Goal: Task Accomplishment & Management: Manage account settings

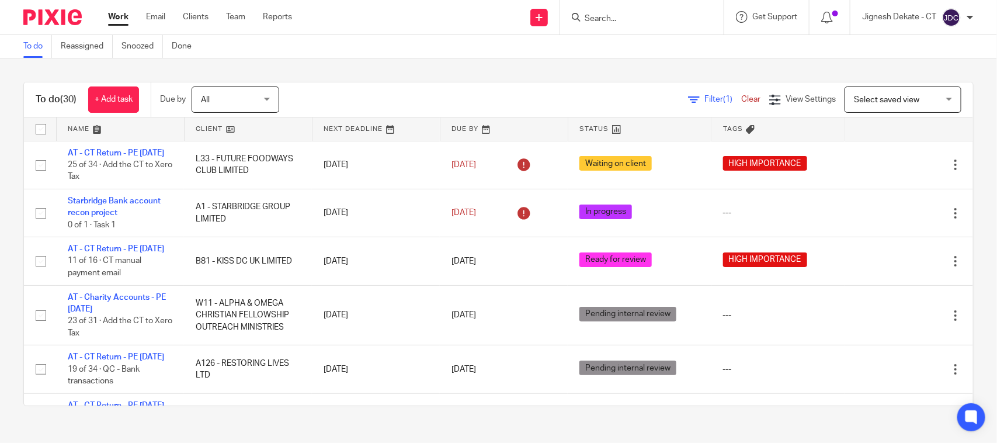
scroll to position [146, 0]
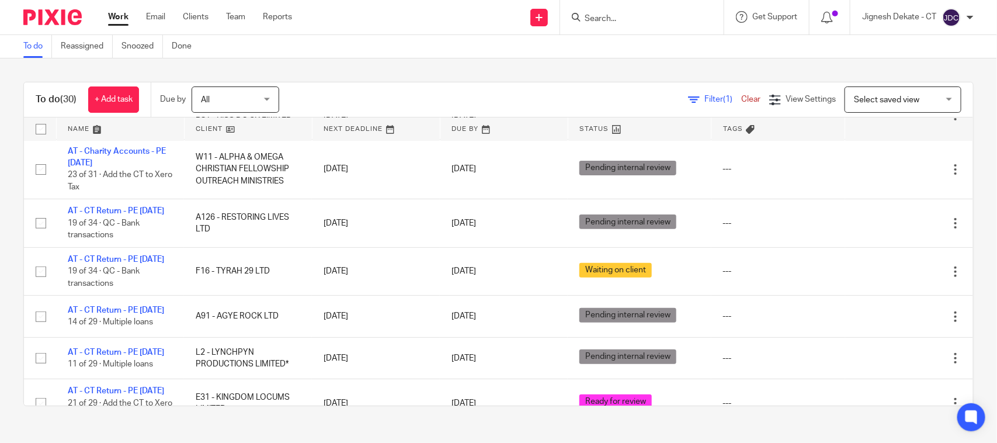
click at [611, 18] on input "Search" at bounding box center [635, 19] width 105 height 11
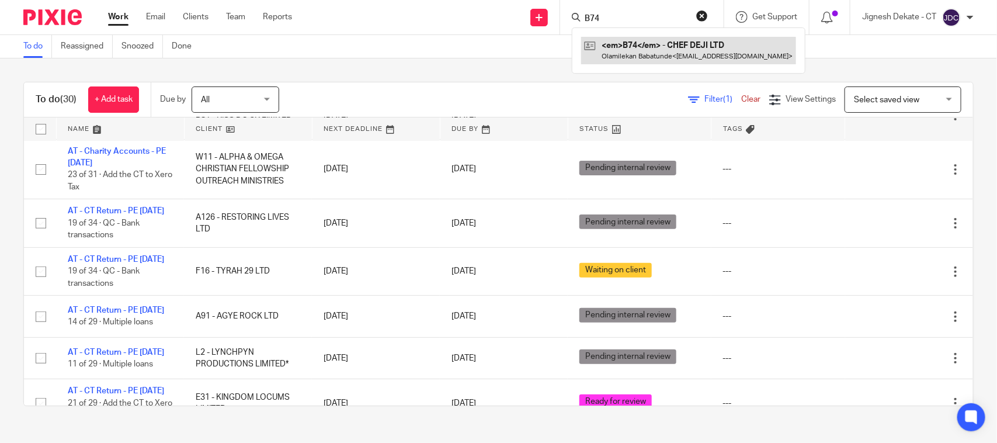
type input "B74"
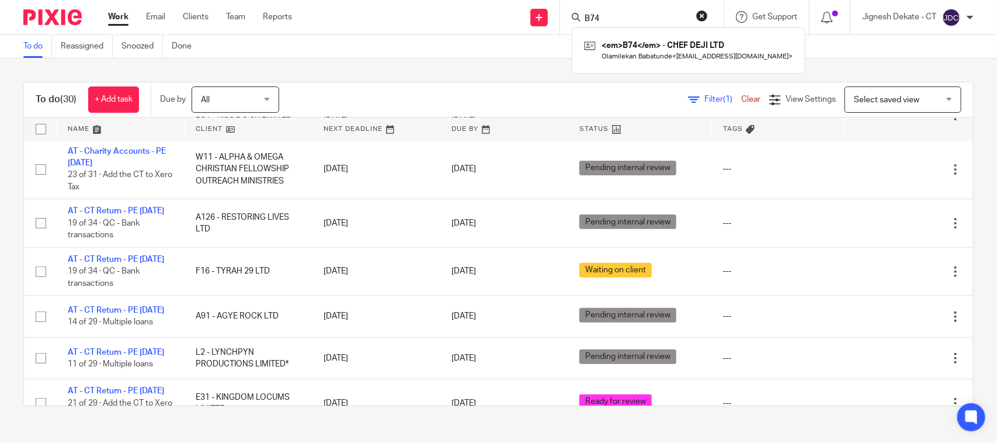
click at [611, 18] on input "B74" at bounding box center [635, 19] width 105 height 11
drag, startPoint x: 620, startPoint y: 21, endPoint x: 541, endPoint y: 21, distance: 78.2
click at [541, 21] on div "Send new email Create task Add client Request signature B74 <em>B74</em> - CHEF…" at bounding box center [652, 17] width 687 height 34
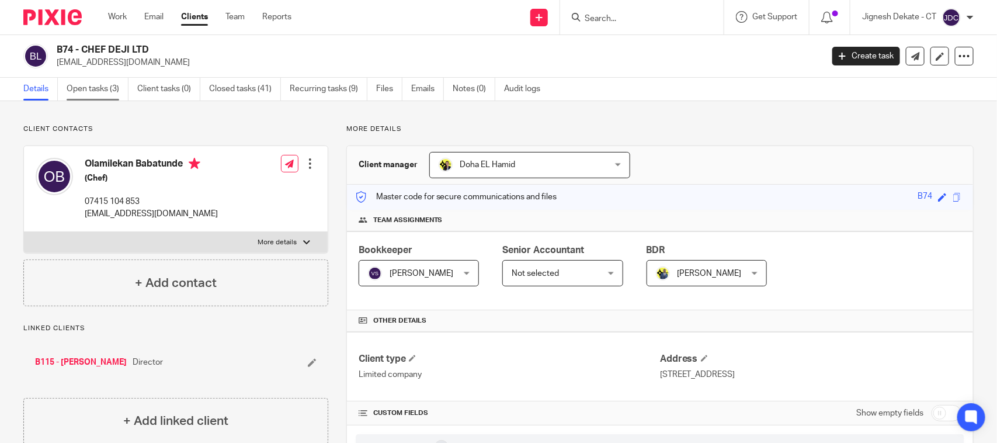
click at [113, 89] on link "Open tasks (3)" at bounding box center [98, 89] width 62 height 23
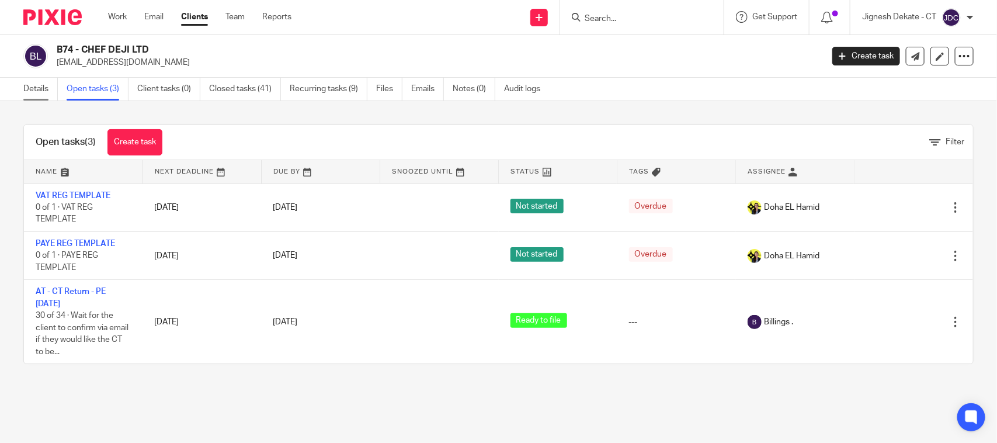
click at [36, 92] on link "Details" at bounding box center [40, 89] width 34 height 23
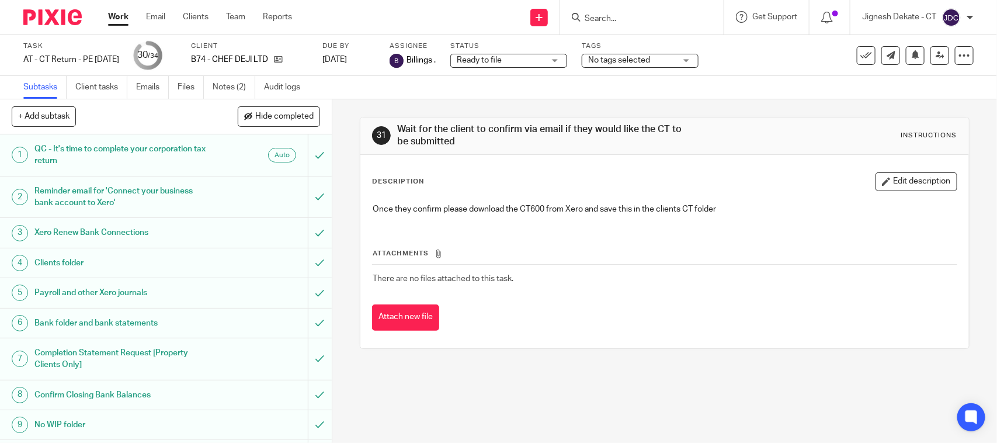
click at [132, 88] on ul "Subtasks Client tasks Emails Files Notes (2) Audit logs" at bounding box center [170, 87] width 294 height 23
click at [148, 85] on link "Emails" at bounding box center [152, 87] width 33 height 23
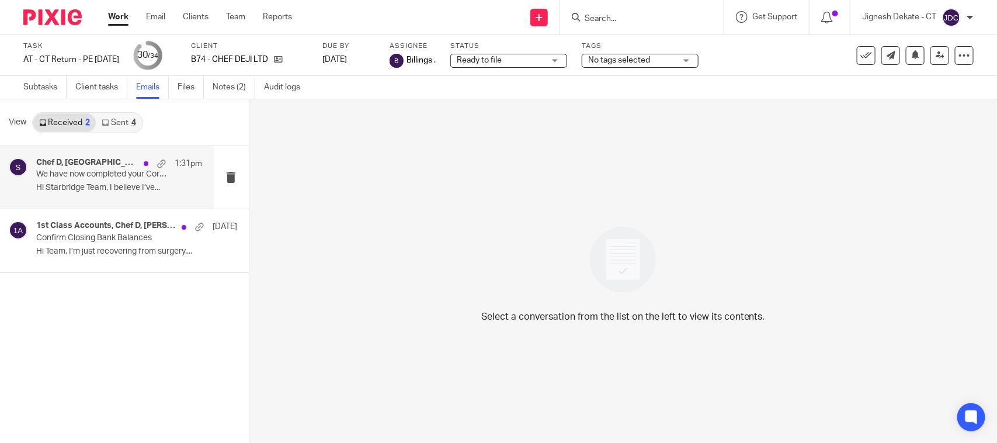
click at [94, 178] on p "We have now completed your Corporation Tax Return - PLEASE CONFIRM!" at bounding box center [102, 174] width 133 height 10
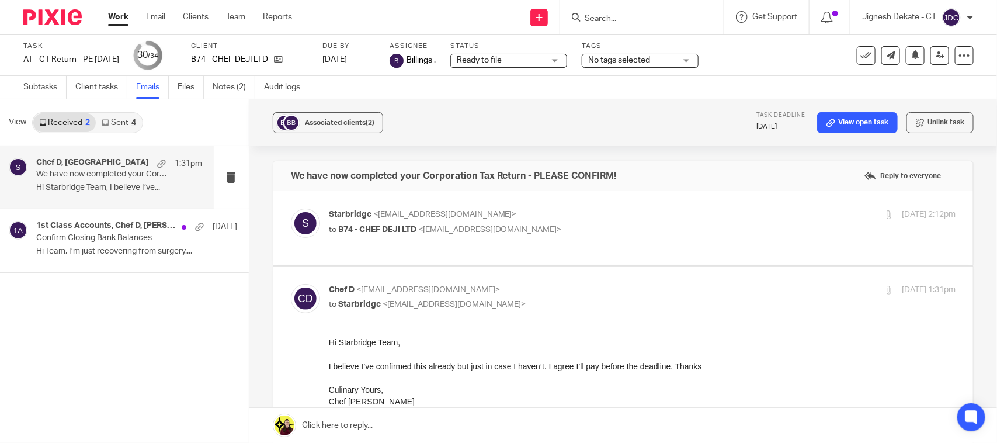
scroll to position [73, 0]
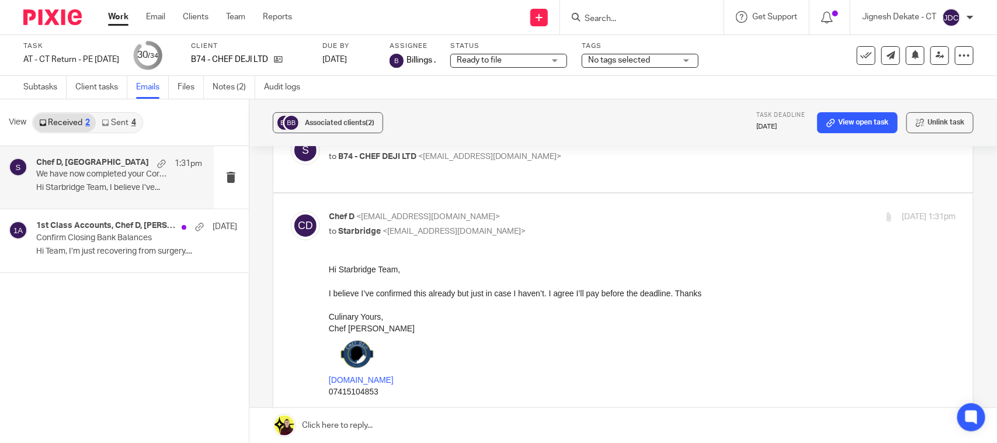
click at [116, 128] on link "Sent 4" at bounding box center [119, 122] width 46 height 19
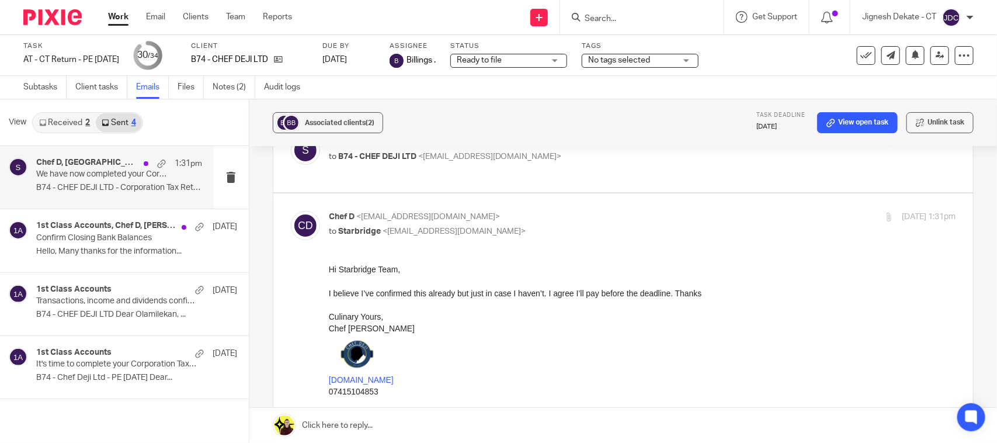
click at [86, 184] on p "B74 - CHEF DEJI LTD - Corporation Tax Return ..." at bounding box center [119, 188] width 166 height 10
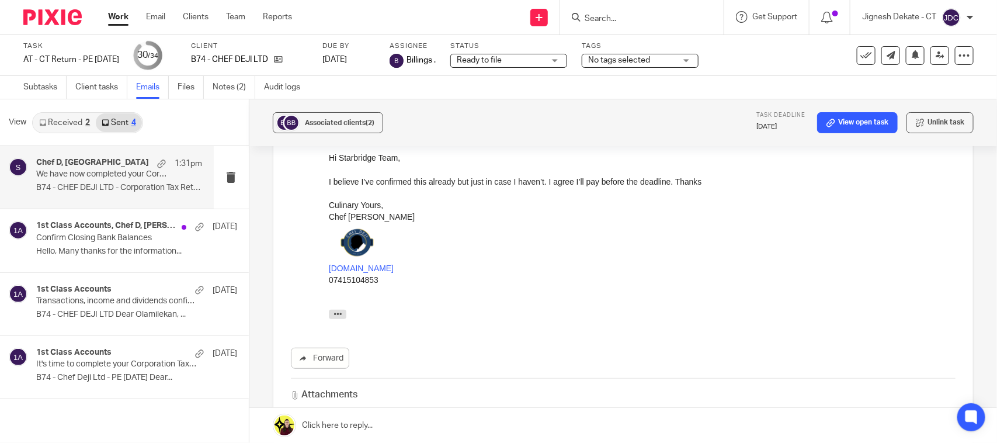
scroll to position [202, 0]
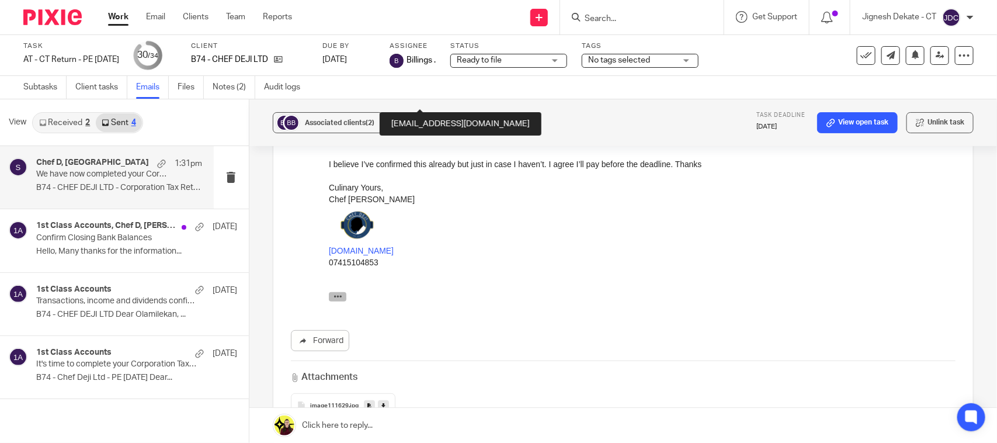
click at [335, 293] on icon "button" at bounding box center [337, 295] width 9 height 9
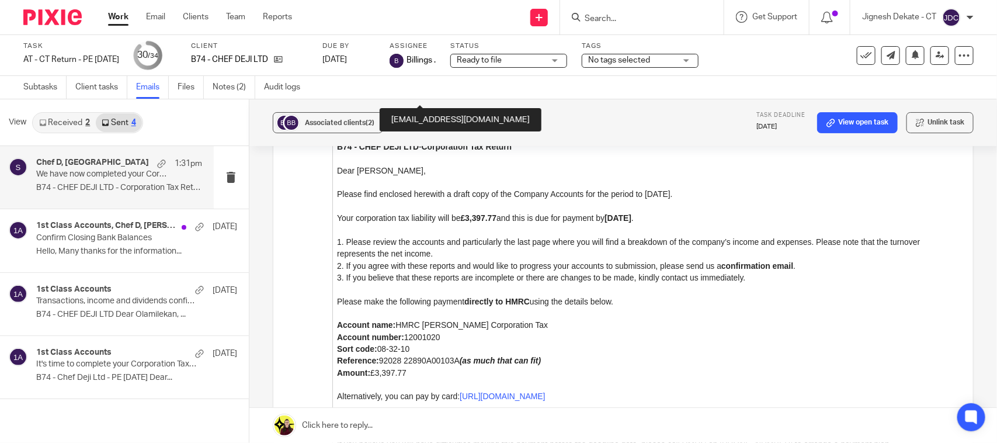
scroll to position [421, 0]
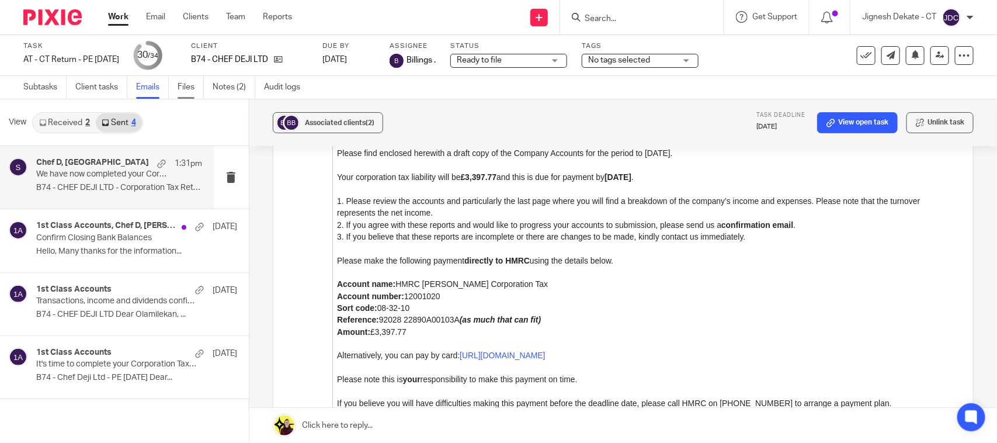
click at [180, 88] on link "Files" at bounding box center [191, 87] width 26 height 23
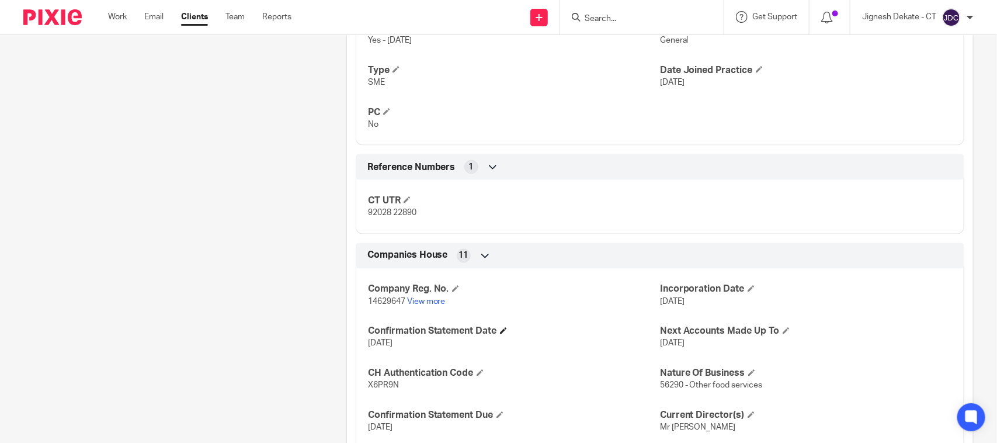
scroll to position [803, 0]
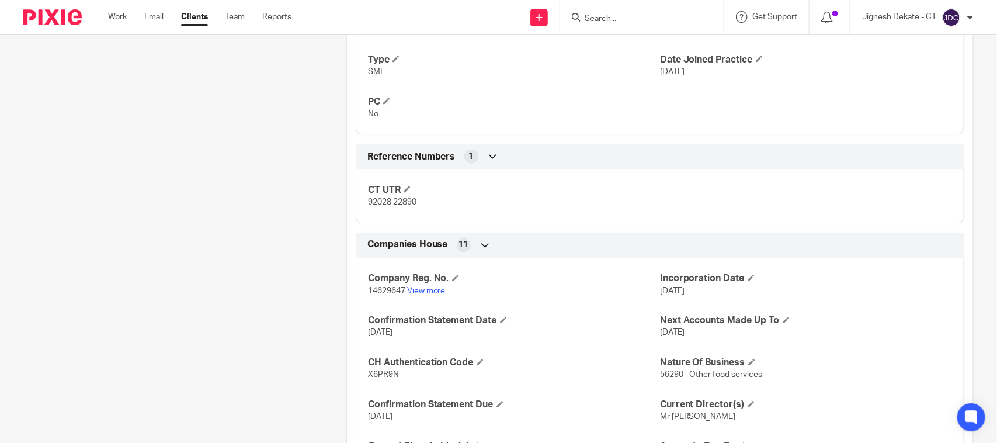
click at [377, 373] on span "X6PR9N" at bounding box center [383, 375] width 31 height 8
copy span "X6PR9N"
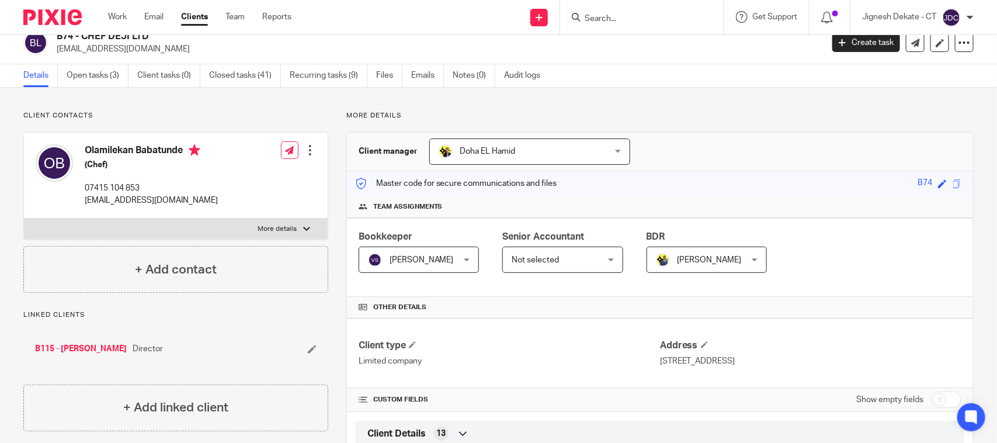
scroll to position [0, 0]
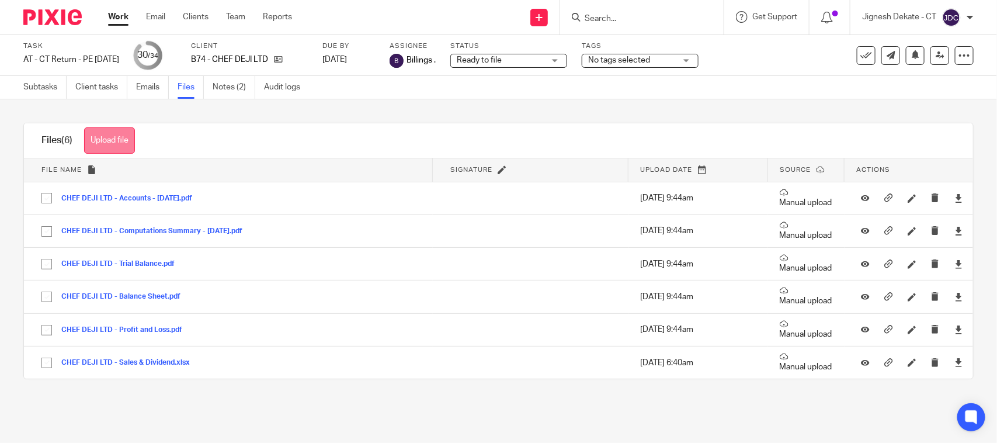
click at [126, 151] on button "Upload file" at bounding box center [109, 140] width 51 height 26
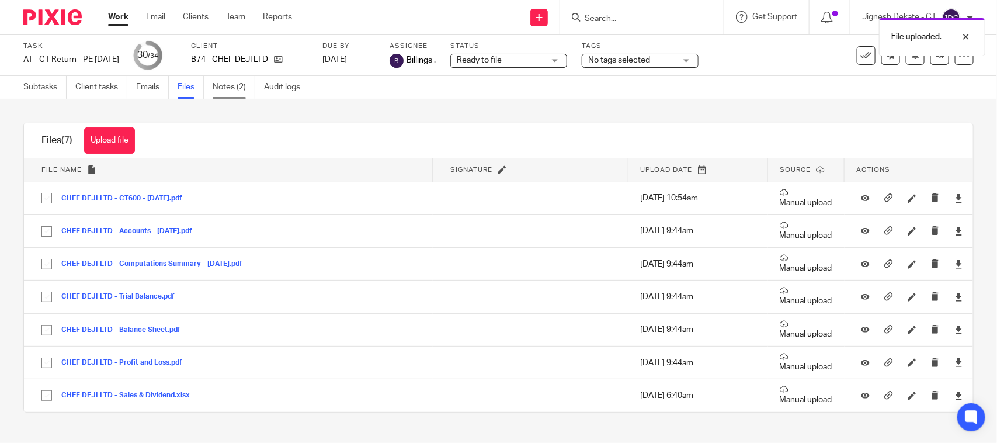
click at [220, 86] on link "Notes (2)" at bounding box center [234, 87] width 43 height 23
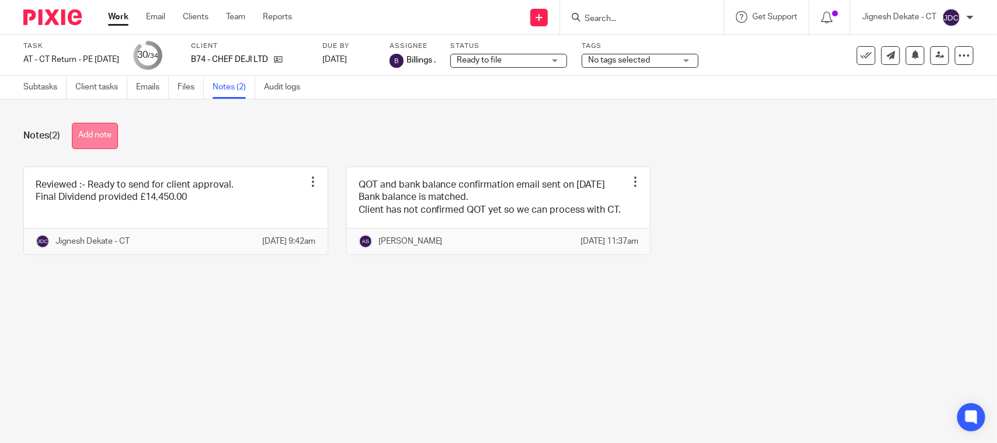
click at [94, 133] on button "Add note" at bounding box center [95, 136] width 46 height 26
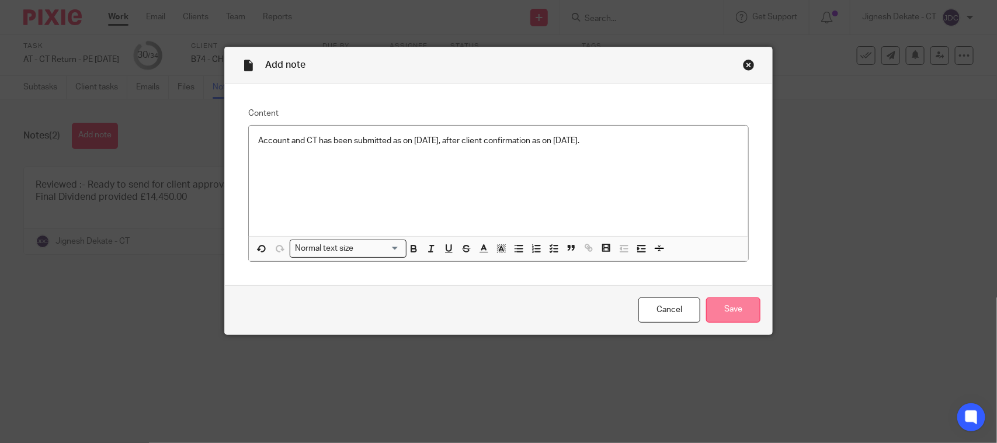
click at [717, 305] on input "Save" at bounding box center [733, 309] width 54 height 25
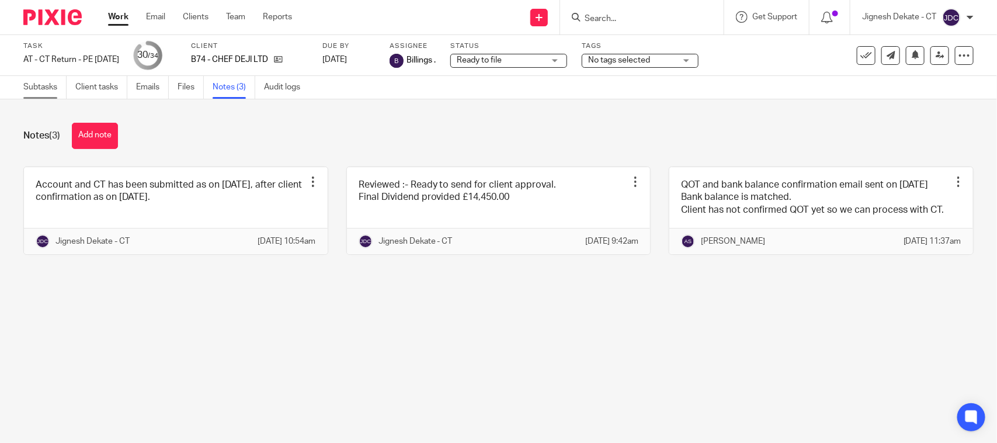
click at [53, 88] on link "Subtasks" at bounding box center [44, 87] width 43 height 23
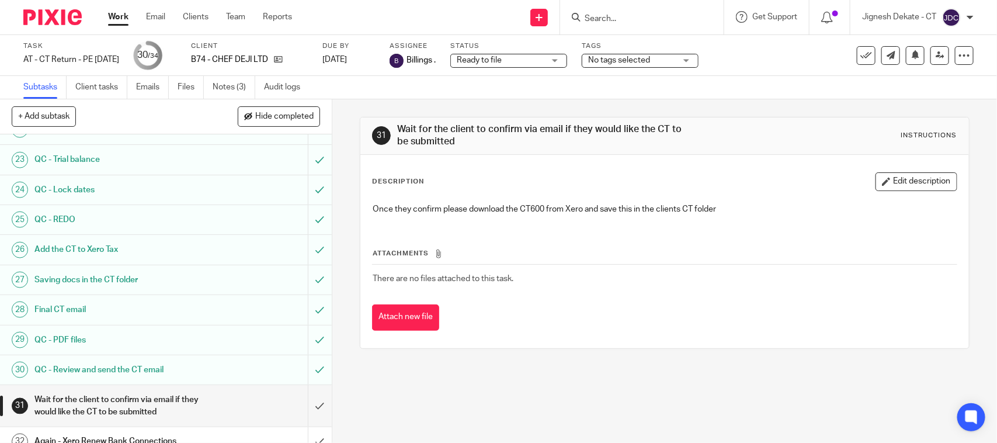
scroll to position [787, 0]
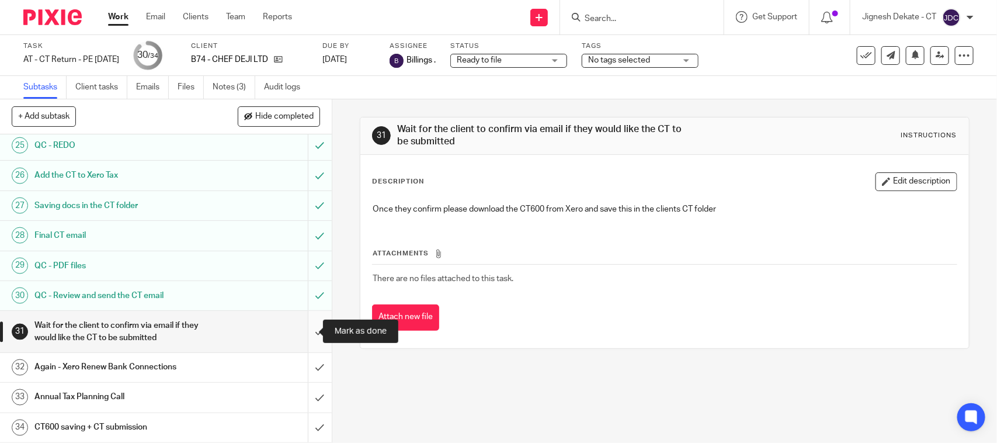
click at [308, 322] on input "submit" at bounding box center [166, 331] width 332 height 41
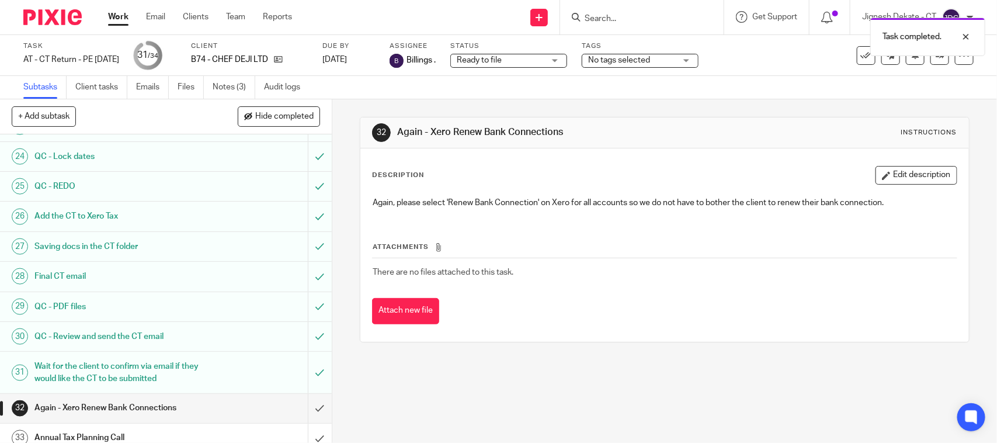
scroll to position [787, 0]
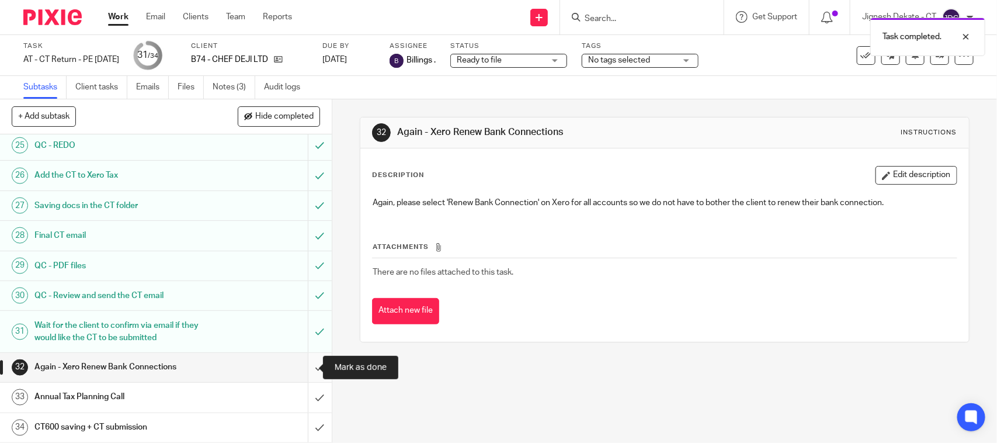
click at [305, 364] on input "submit" at bounding box center [166, 367] width 332 height 29
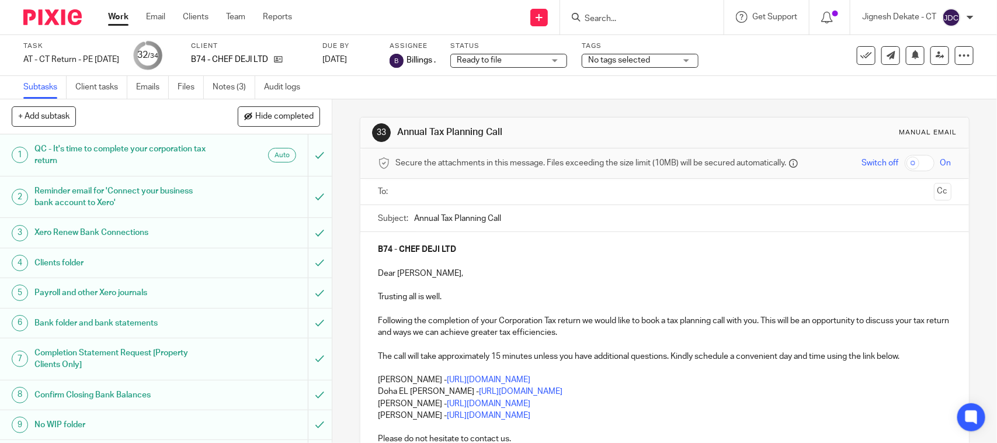
click at [592, 419] on p "Bobo Lee - https://calendly.com/meetwithbobolee/call" at bounding box center [664, 415] width 573 height 12
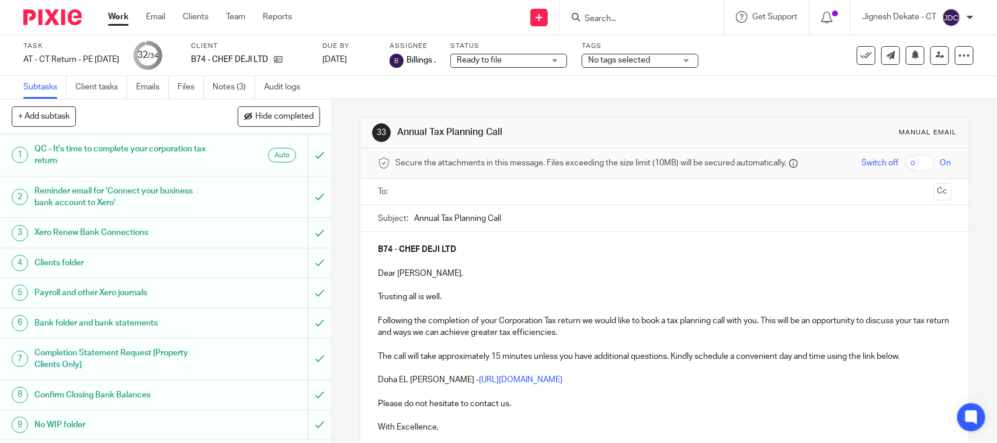
click at [454, 196] on input "text" at bounding box center [663, 191] width 529 height 13
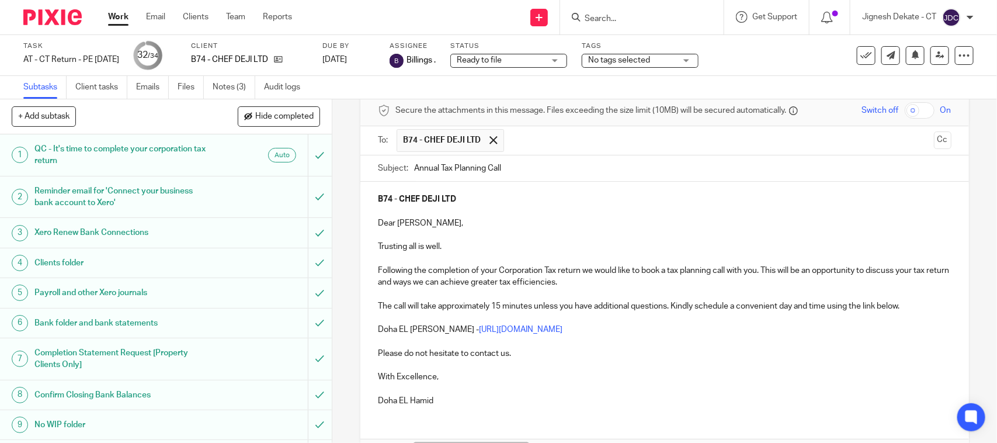
scroll to position [132, 0]
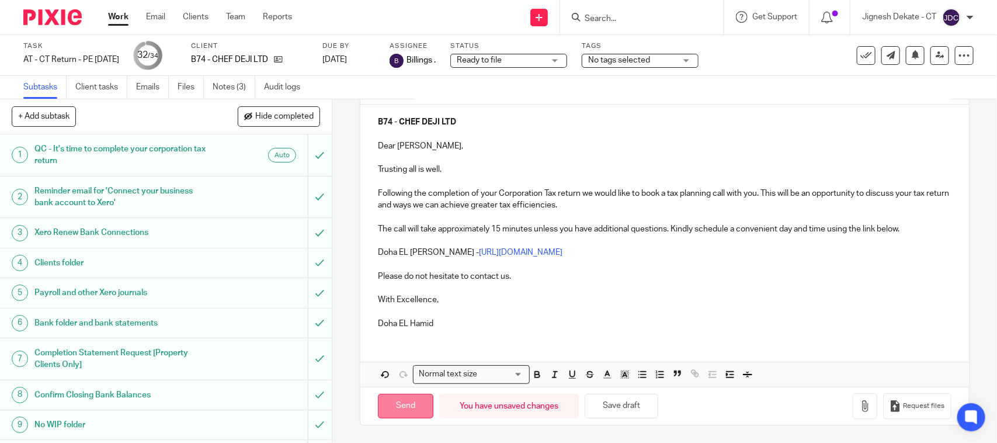
click at [387, 402] on input "Send" at bounding box center [405, 406] width 55 height 25
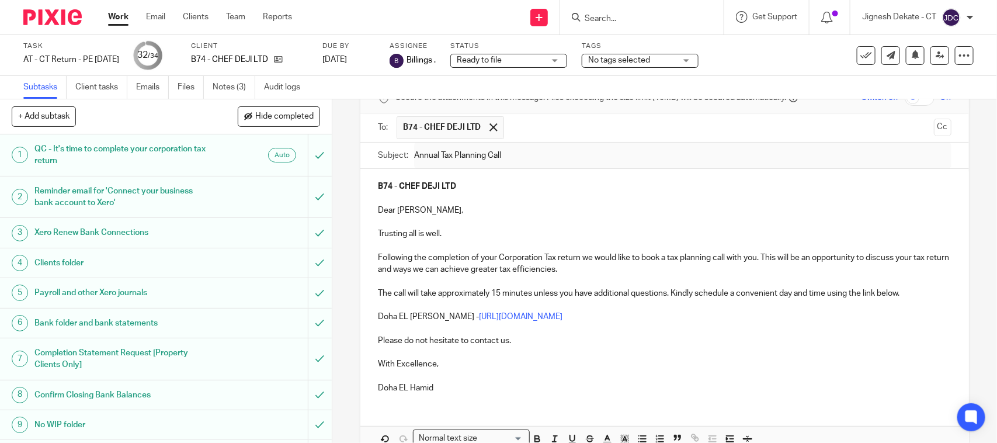
scroll to position [0, 0]
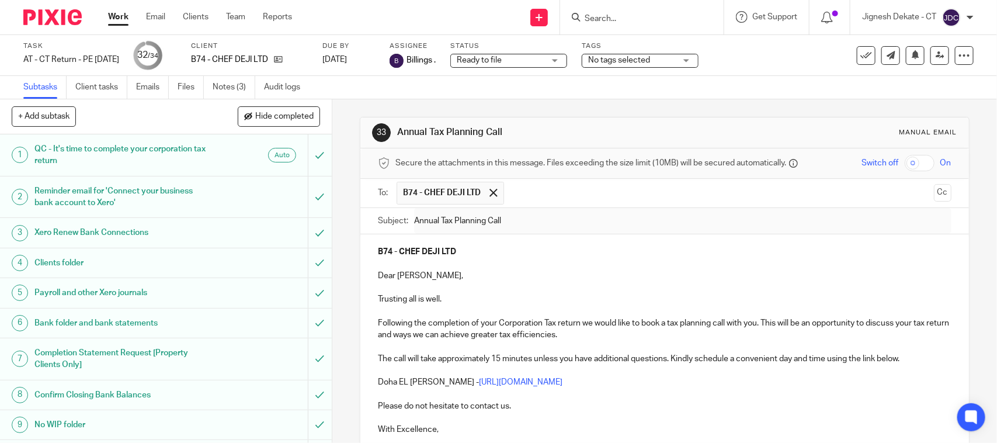
type input "Sent"
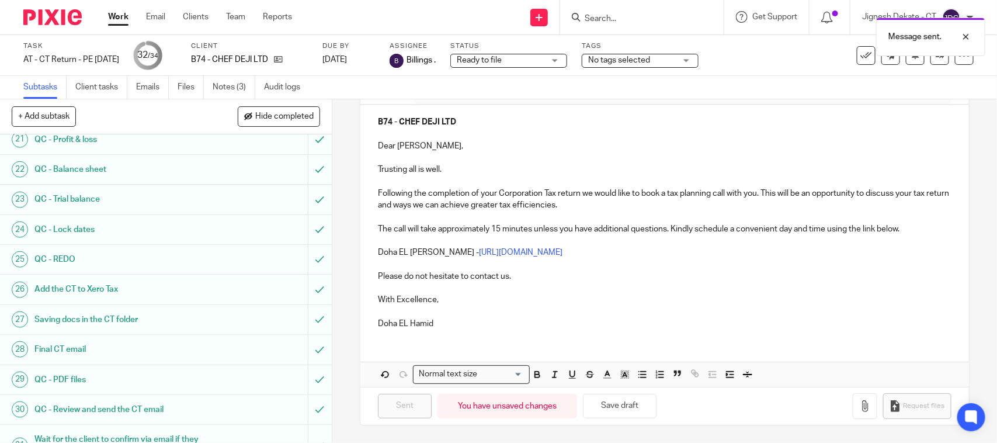
scroll to position [787, 0]
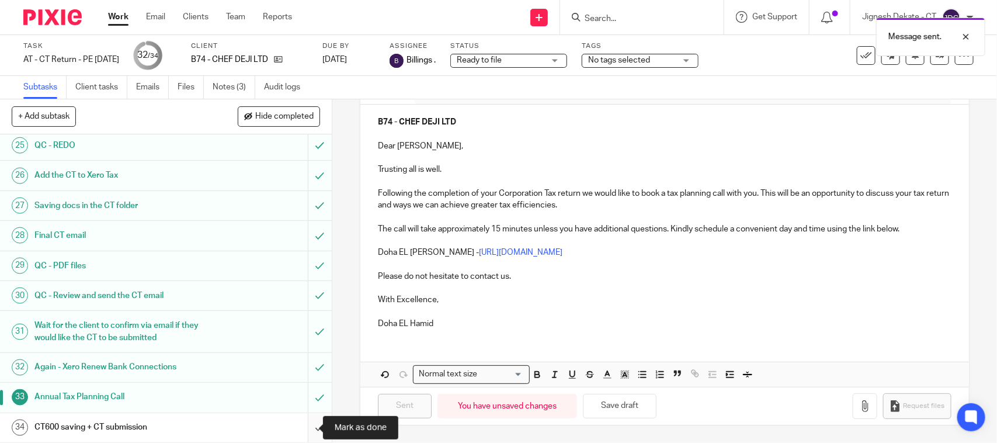
click at [304, 425] on input "submit" at bounding box center [166, 427] width 332 height 29
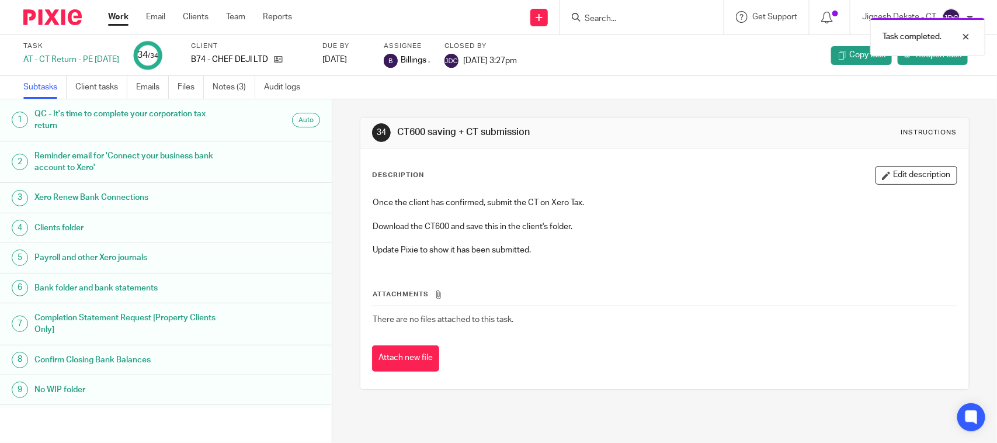
click at [683, 89] on div "Subtasks Client tasks Emails Files Notes (3) Audit logs" at bounding box center [498, 87] width 997 height 23
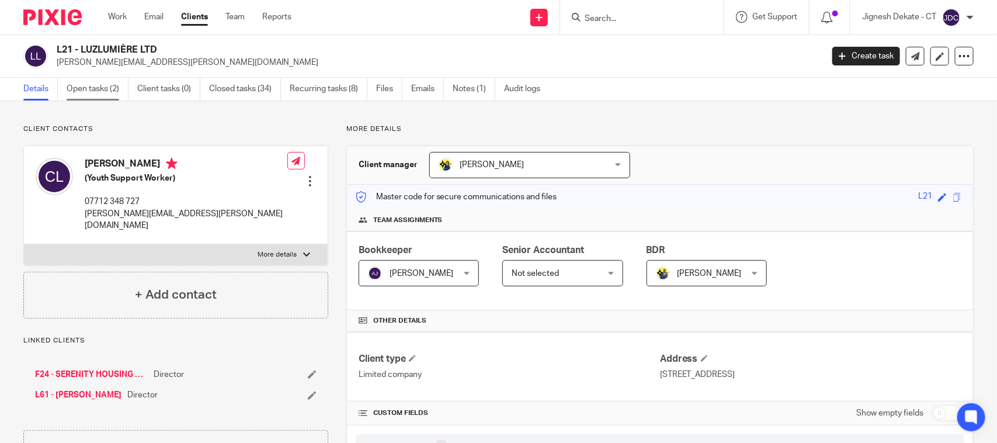
click at [106, 91] on link "Open tasks (2)" at bounding box center [98, 89] width 62 height 23
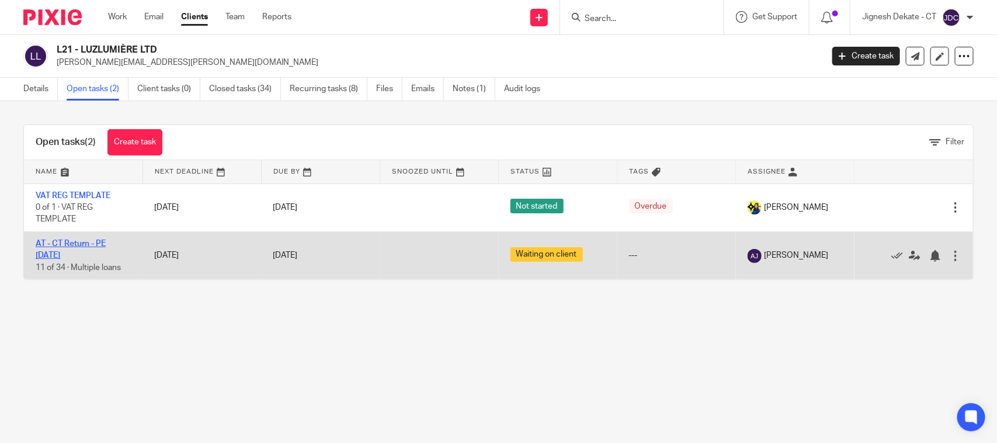
click at [89, 241] on link "AT - CT Return - PE [DATE]" at bounding box center [71, 249] width 70 height 20
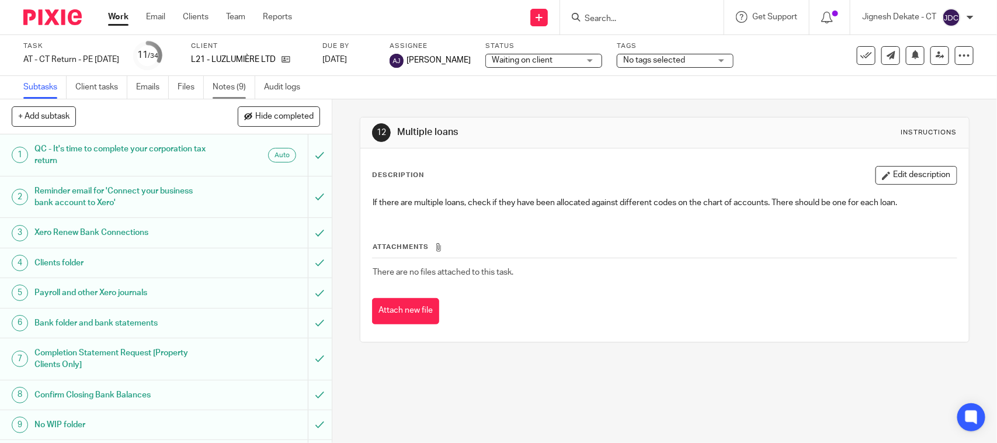
click at [218, 88] on link "Notes (9)" at bounding box center [234, 87] width 43 height 23
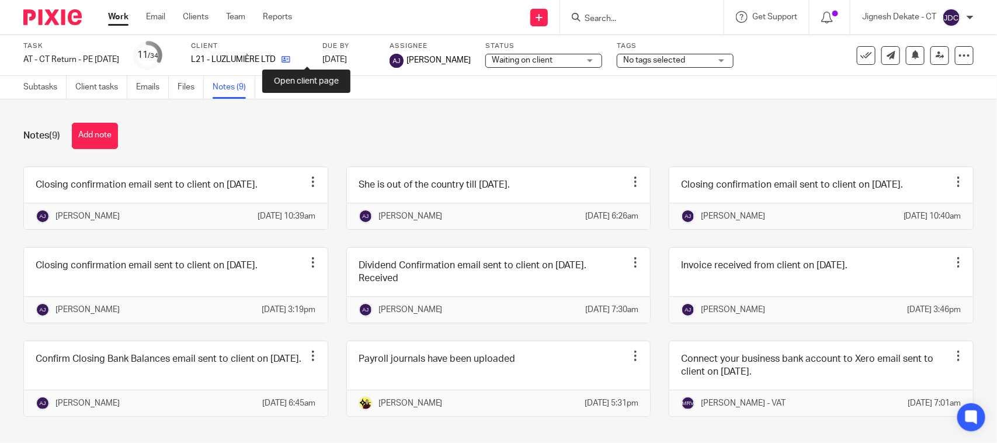
click at [290, 57] on icon at bounding box center [285, 59] width 9 height 9
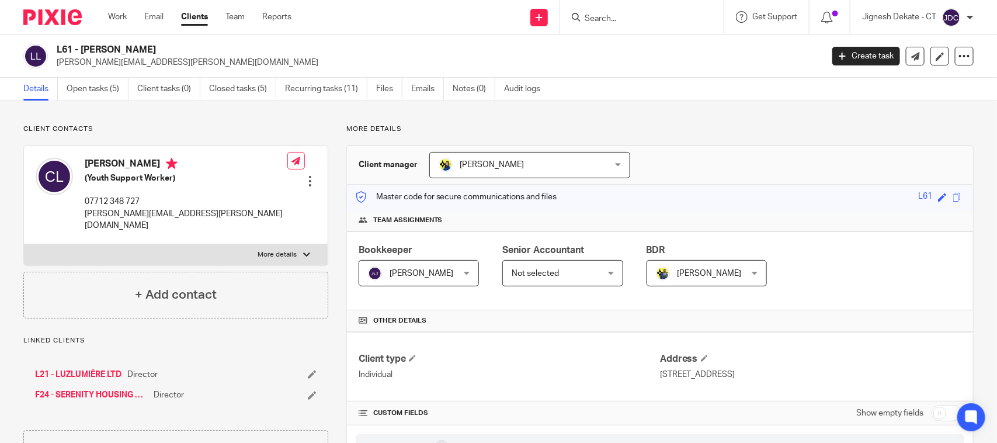
click at [591, 15] on input "Search" at bounding box center [635, 19] width 105 height 11
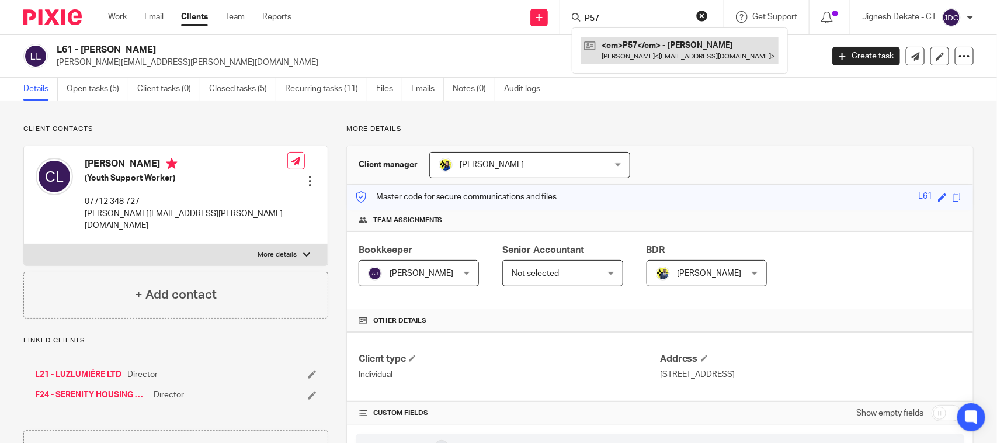
type input "P57"
click at [628, 47] on link at bounding box center [679, 50] width 197 height 27
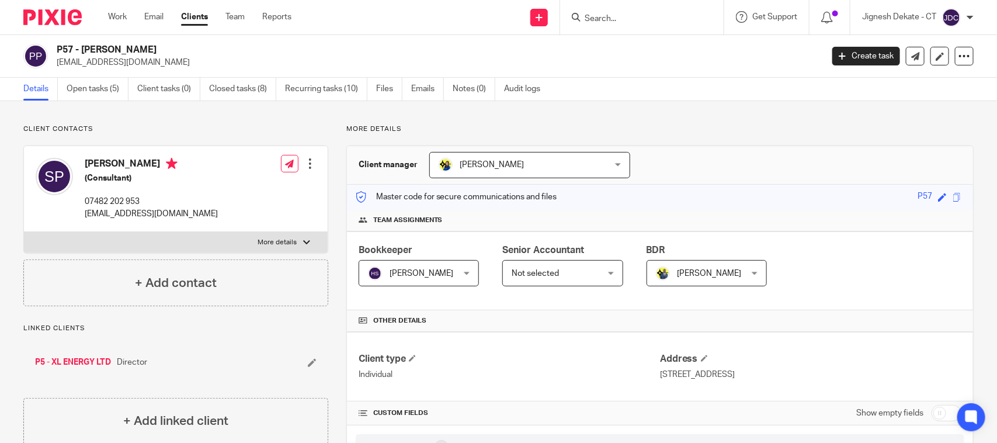
click at [592, 16] on input "Search" at bounding box center [635, 19] width 105 height 11
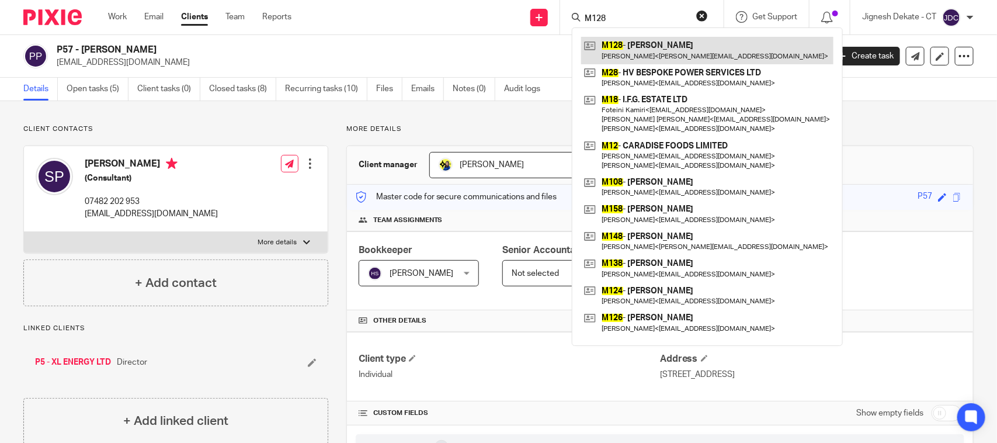
type input "M128"
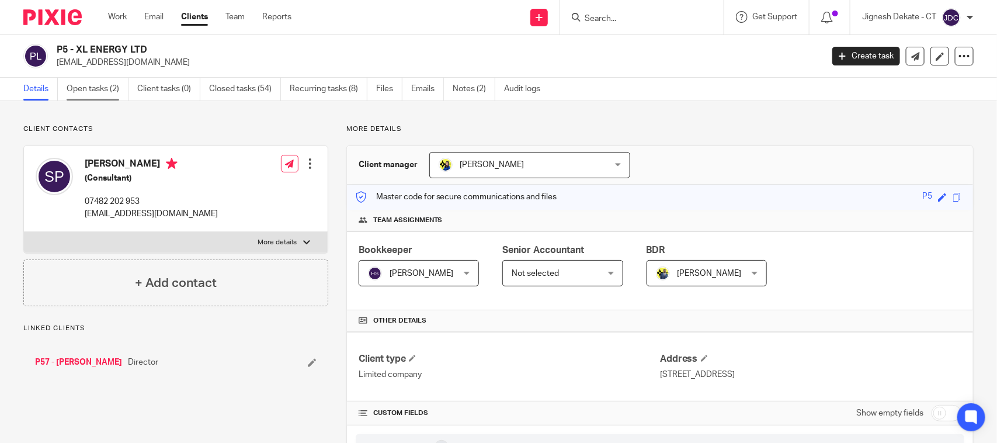
click at [106, 95] on link "Open tasks (2)" at bounding box center [98, 89] width 62 height 23
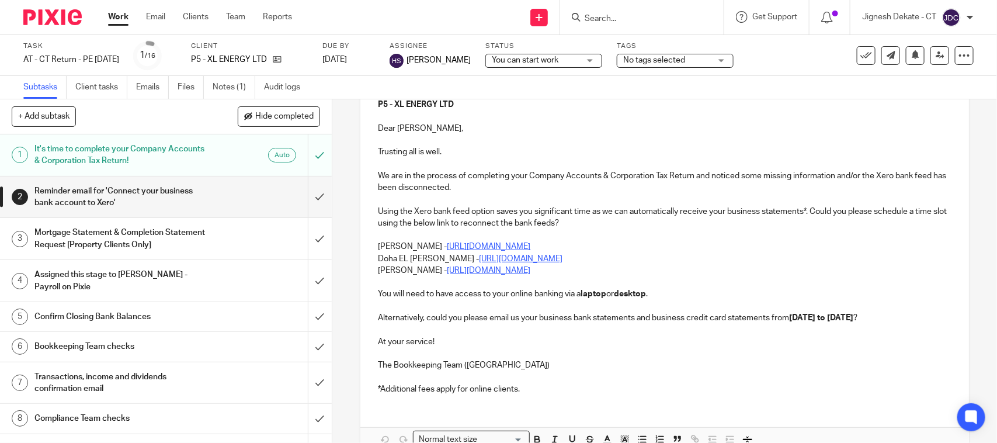
scroll to position [146, 0]
click at [225, 83] on link "Notes (1)" at bounding box center [234, 87] width 43 height 23
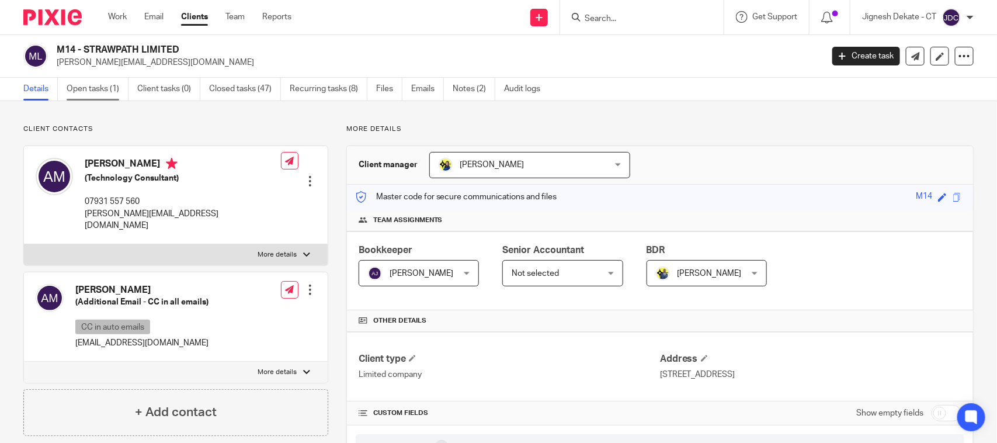
click at [103, 92] on link "Open tasks (1)" at bounding box center [98, 89] width 62 height 23
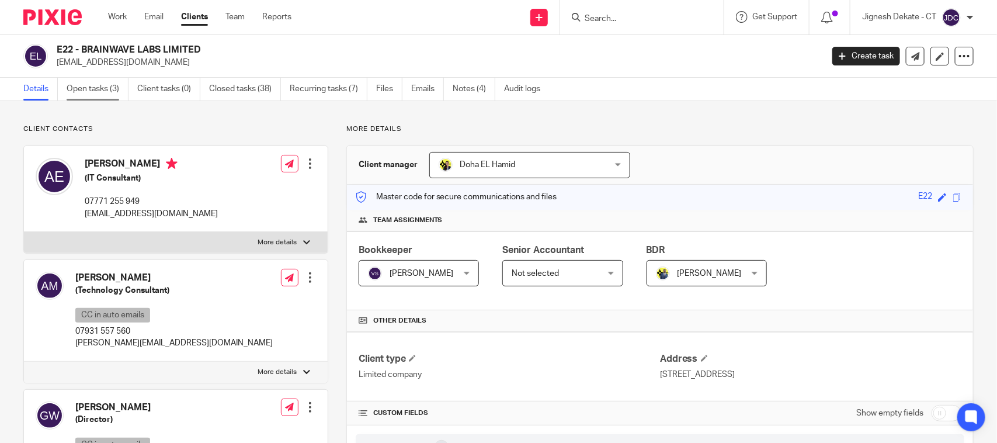
click at [92, 89] on link "Open tasks (3)" at bounding box center [98, 89] width 62 height 23
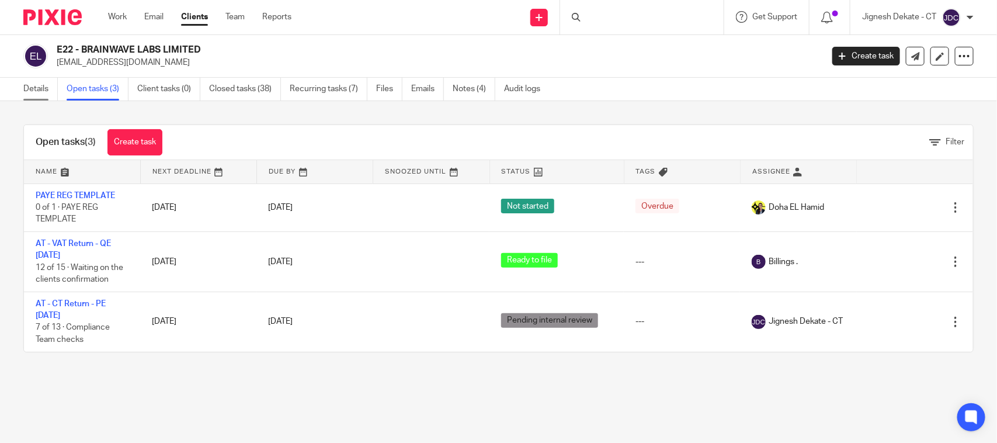
click at [39, 91] on link "Details" at bounding box center [40, 89] width 34 height 23
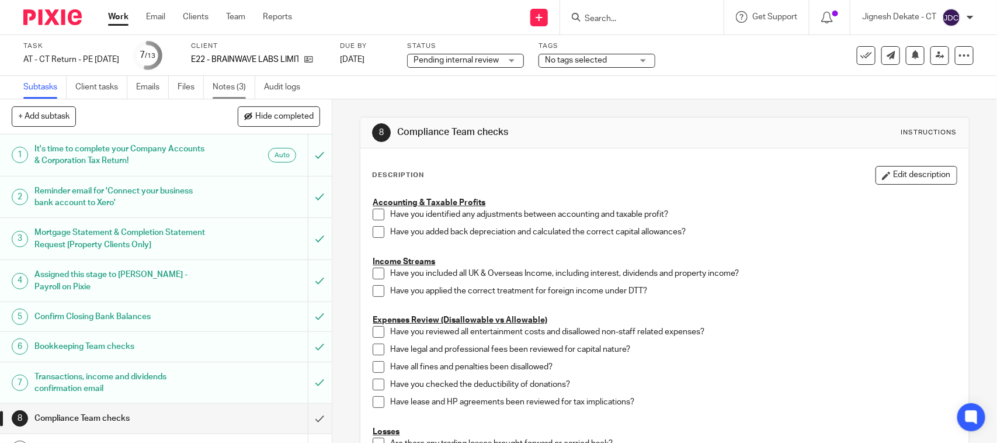
click at [222, 85] on link "Notes (3)" at bounding box center [234, 87] width 43 height 23
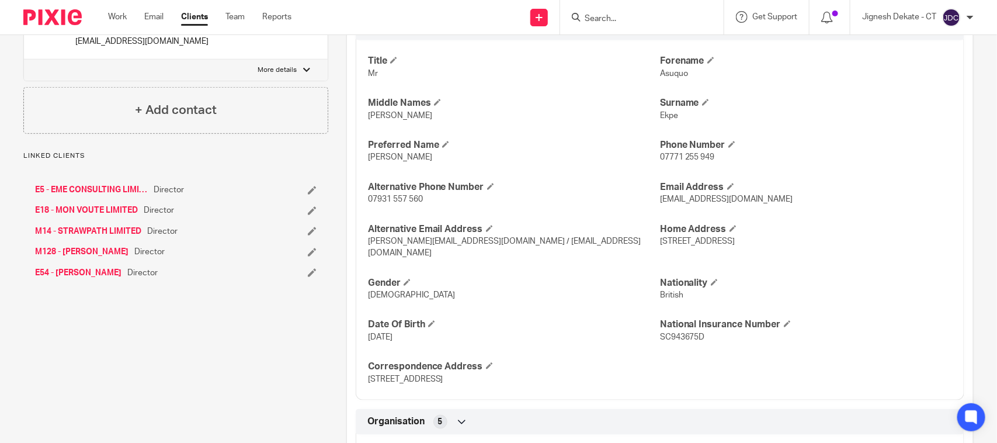
scroll to position [438, 0]
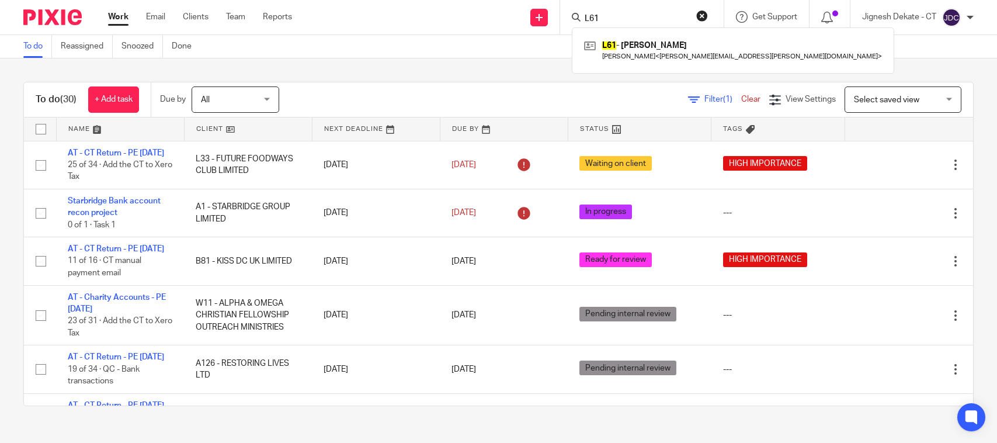
drag, startPoint x: 0, startPoint y: 0, endPoint x: 619, endPoint y: 19, distance: 619.3
click at [617, 16] on input "L61" at bounding box center [635, 19] width 105 height 11
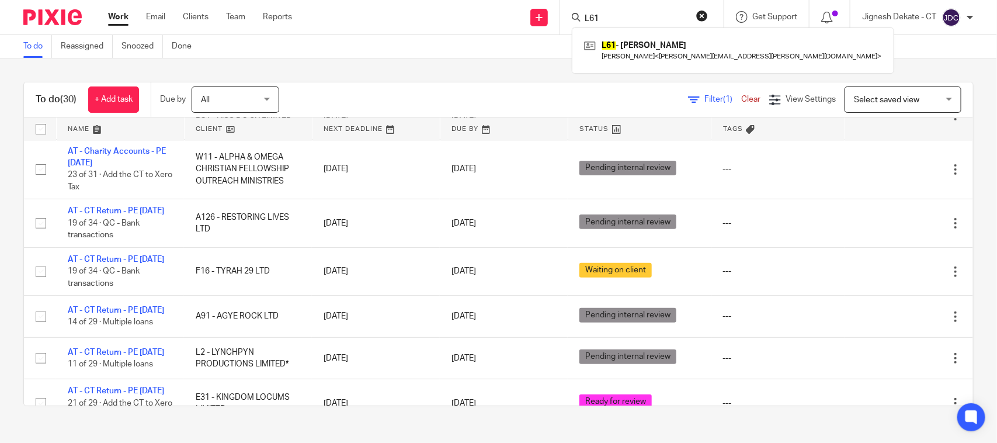
drag, startPoint x: 620, startPoint y: 19, endPoint x: 550, endPoint y: 20, distance: 69.5
click at [550, 20] on div "Send new email Create task Add client Request signature L61 L61 - CLAUDIA LEWIN…" at bounding box center [652, 17] width 687 height 34
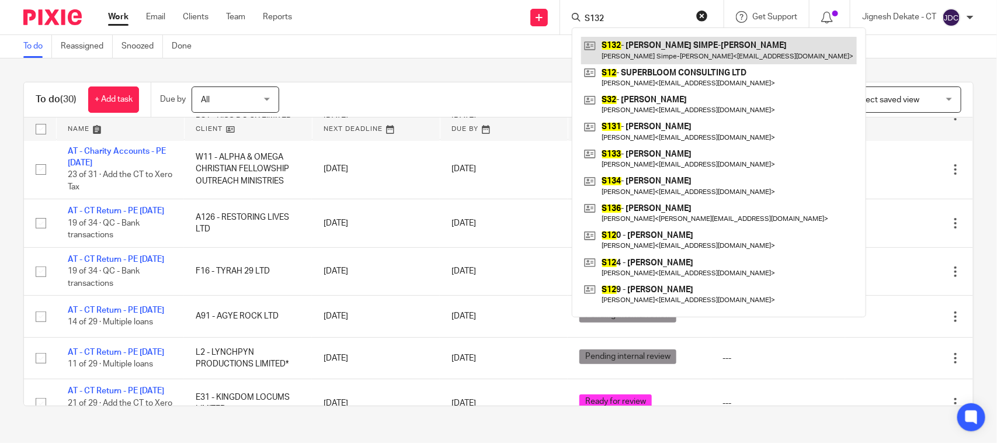
type input "S132"
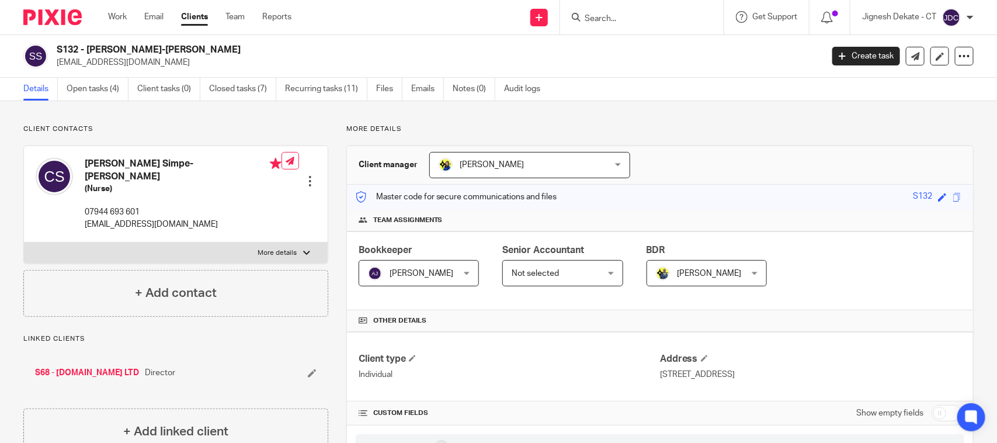
click at [604, 15] on input "Search" at bounding box center [635, 19] width 105 height 11
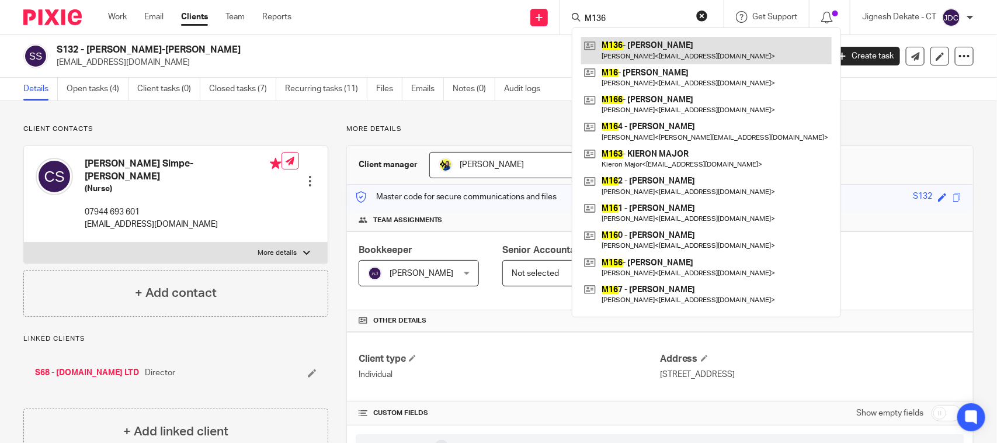
type input "M136"
click at [634, 51] on link at bounding box center [706, 50] width 251 height 27
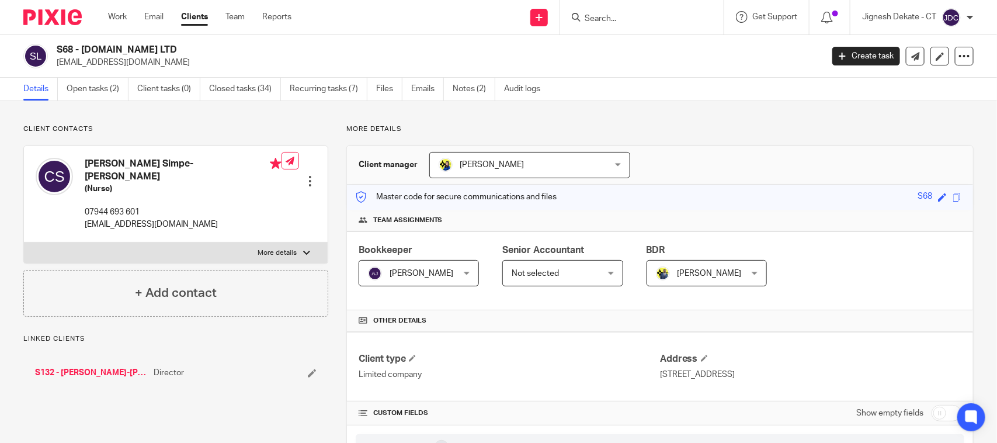
click at [50, 48] on div "S68 - [DOMAIN_NAME] LTD [EMAIL_ADDRESS][DOMAIN_NAME]" at bounding box center [418, 56] width 791 height 25
copy div "S68 - [DOMAIN_NAME] LTD"
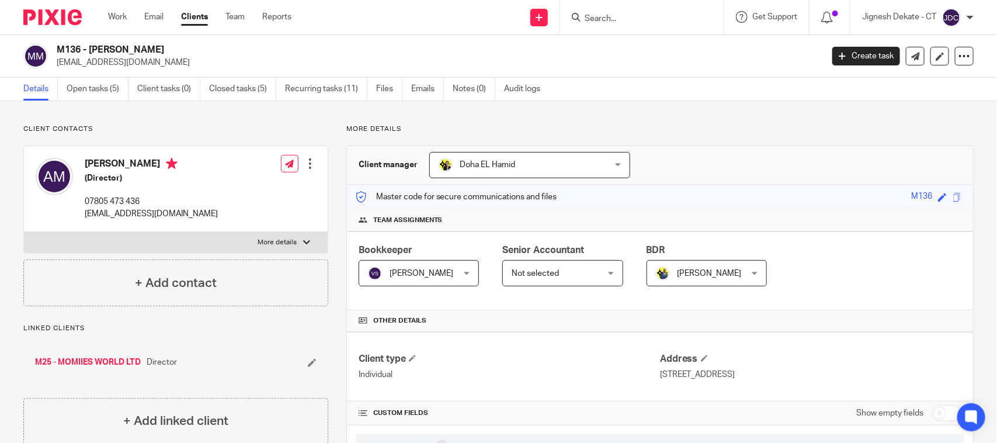
click at [521, 124] on p "More details" at bounding box center [659, 128] width 627 height 9
click at [597, 14] on input "Search" at bounding box center [635, 19] width 105 height 11
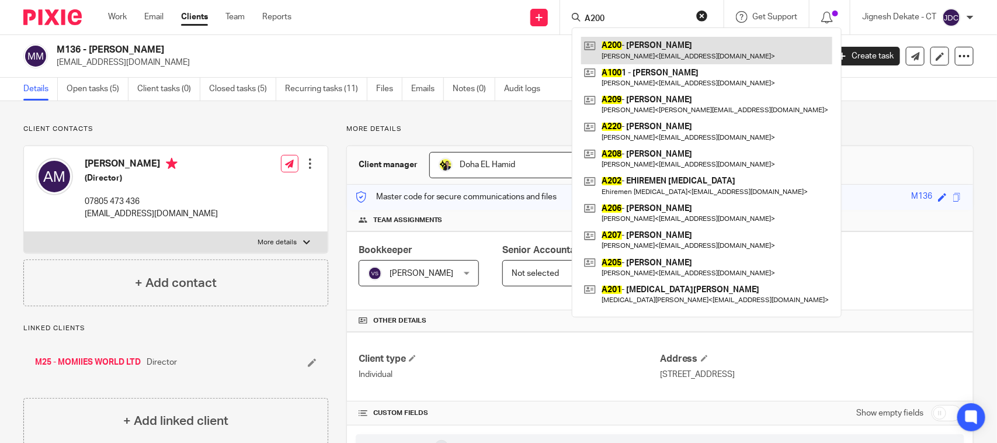
type input "A200"
click at [622, 44] on link at bounding box center [706, 50] width 251 height 27
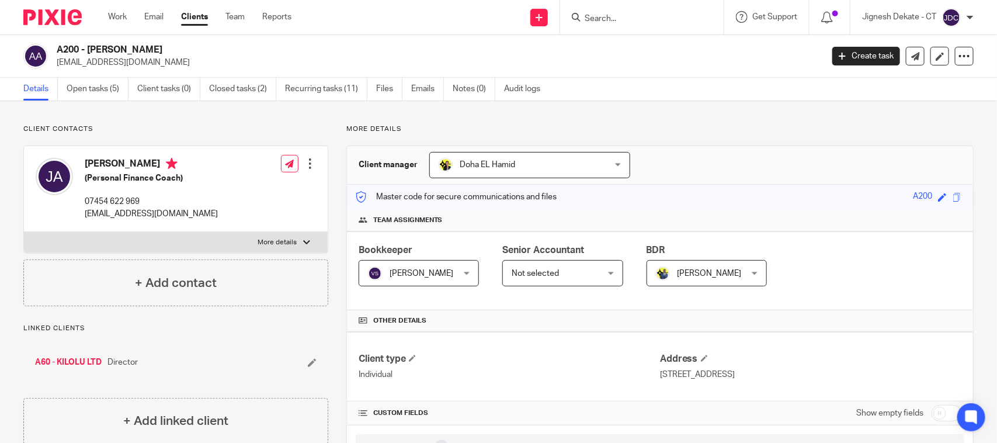
click at [590, 18] on input "Search" at bounding box center [635, 19] width 105 height 11
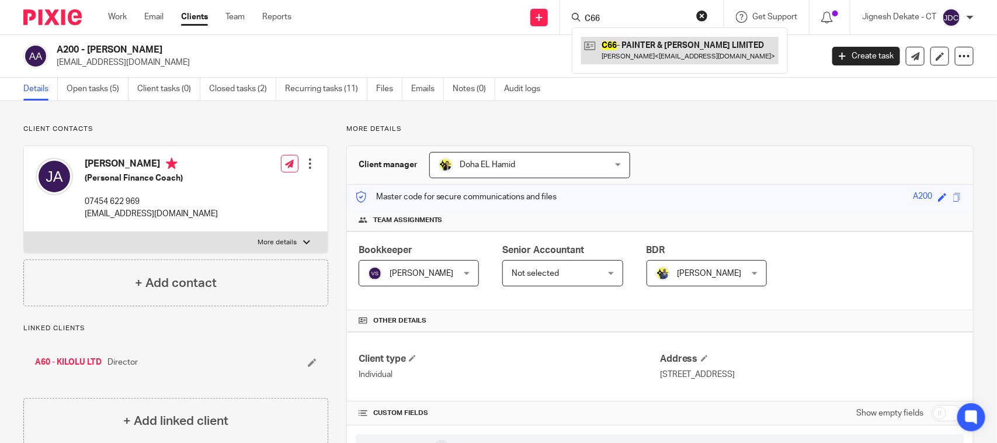
type input "C66"
click at [634, 37] on link at bounding box center [679, 50] width 197 height 27
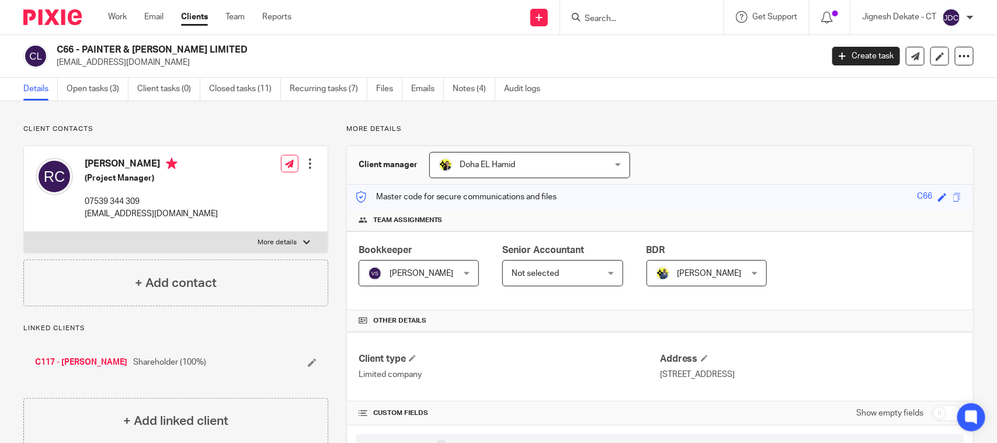
click at [477, 129] on p "More details" at bounding box center [659, 128] width 627 height 9
click at [606, 20] on input "Search" at bounding box center [635, 19] width 105 height 11
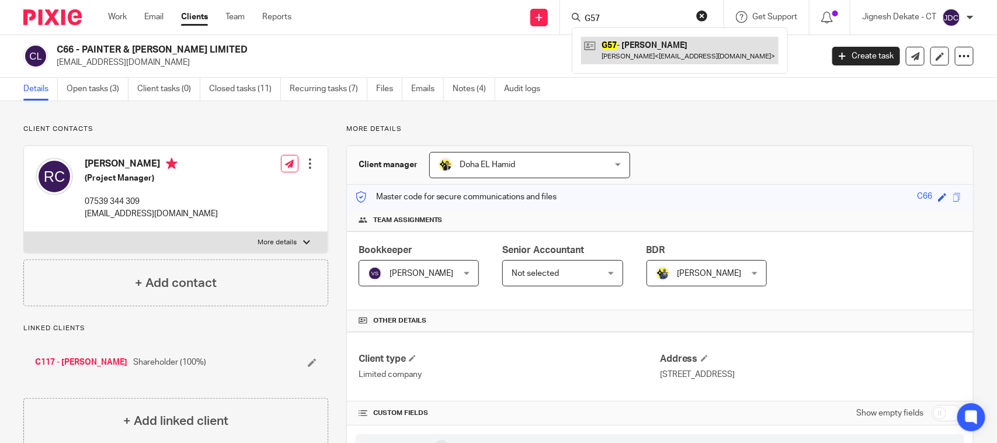
type input "G57"
click at [619, 53] on link at bounding box center [679, 50] width 197 height 27
